Goal: Task Accomplishment & Management: Use online tool/utility

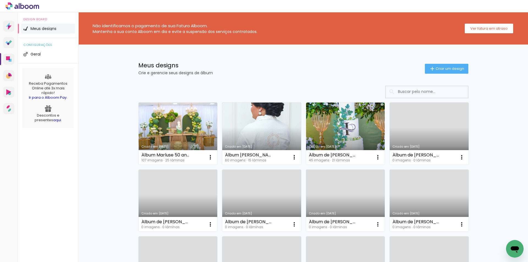
click at [172, 124] on link "Criado em [DATE]" at bounding box center [178, 134] width 79 height 62
